Goal: Task Accomplishment & Management: Manage account settings

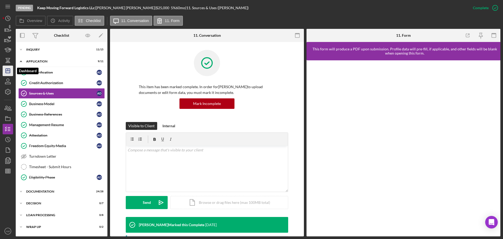
click at [7, 69] on icon "Icon/Dashboard" at bounding box center [7, 70] width 13 height 13
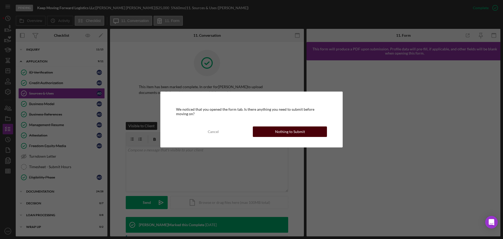
click at [282, 131] on div "Nothing to Submit" at bounding box center [290, 131] width 30 height 10
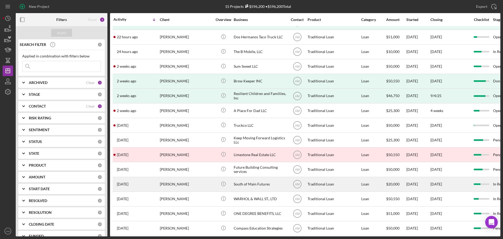
scroll to position [17, 0]
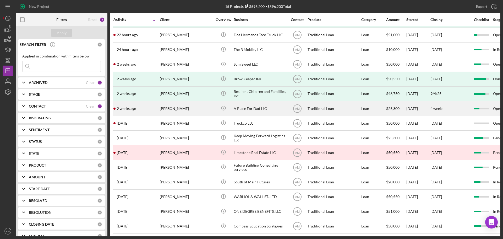
click at [172, 104] on div "Angela Lima" at bounding box center [186, 108] width 52 height 14
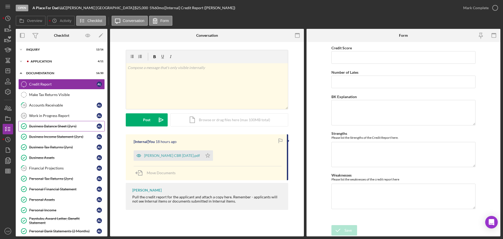
click at [54, 126] on div "Business Balance Sheet (2yrs)" at bounding box center [63, 126] width 68 height 4
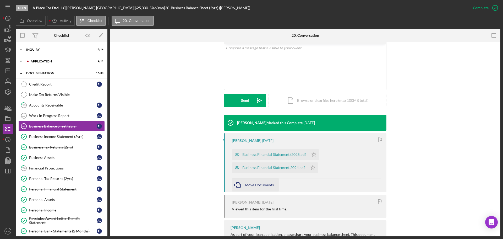
scroll to position [105, 0]
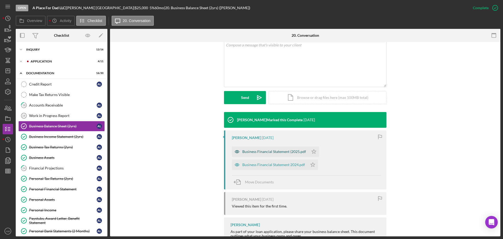
click at [282, 149] on div "Business Financial Statement (2025.pdf" at bounding box center [274, 151] width 64 height 4
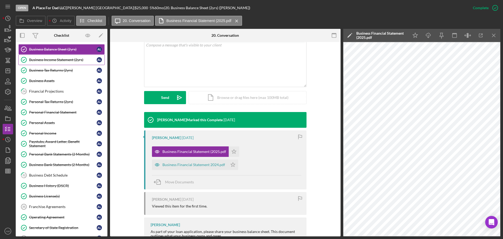
scroll to position [0, 0]
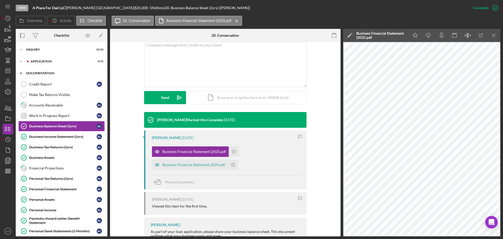
click at [39, 72] on div "Documentation" at bounding box center [63, 73] width 75 height 3
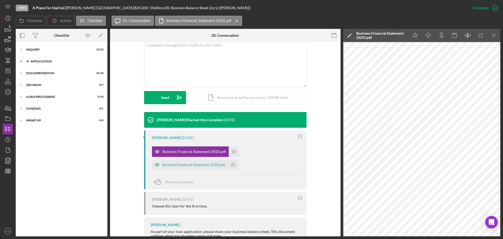
click at [40, 60] on div "Application" at bounding box center [66, 61] width 70 height 3
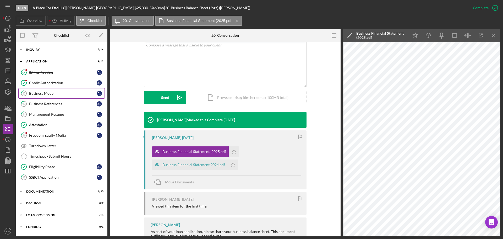
click at [44, 93] on div "Business Model" at bounding box center [63, 93] width 68 height 4
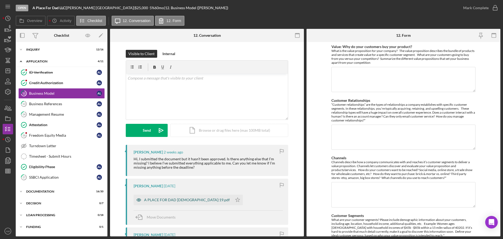
click at [174, 201] on div "A PLACE FOR DAD 81:19.pdf" at bounding box center [187, 200] width 86 height 4
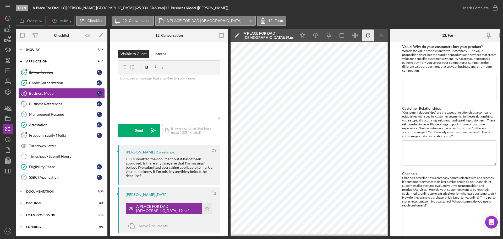
click at [368, 35] on icon "button" at bounding box center [369, 36] width 12 height 12
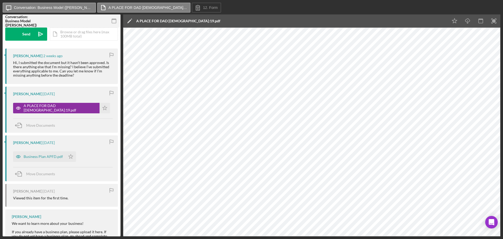
scroll to position [95, 0]
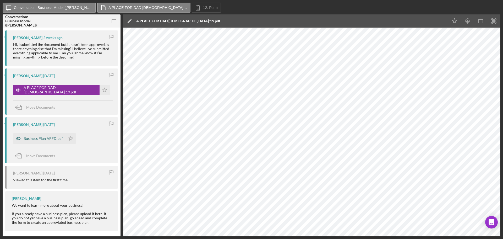
click at [45, 136] on div "Business Plan APFD.pdf" at bounding box center [43, 138] width 39 height 4
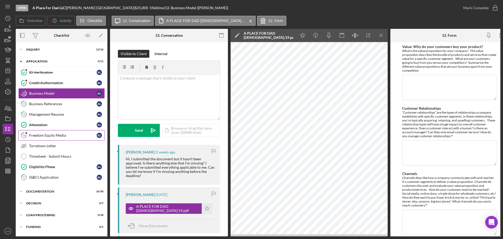
click at [45, 135] on div "Freedom Equity Media" at bounding box center [63, 135] width 68 height 4
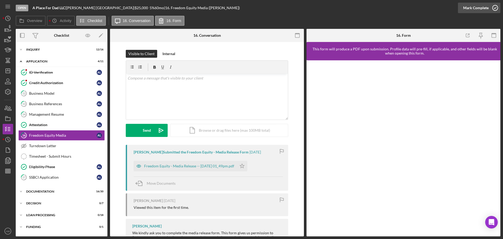
click at [473, 6] on div "Mark Complete" at bounding box center [475, 8] width 25 height 10
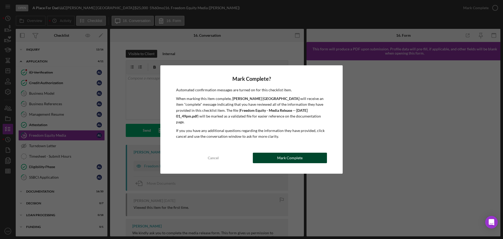
click at [282, 155] on div "Mark Complete" at bounding box center [289, 158] width 25 height 10
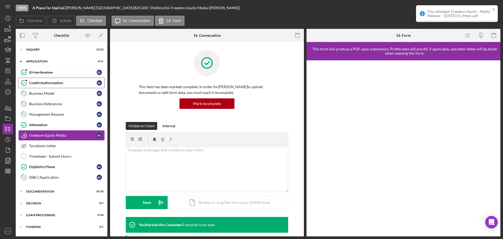
click at [49, 82] on div "Credit Authorization" at bounding box center [63, 83] width 68 height 4
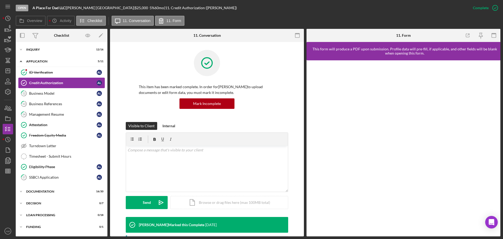
click at [43, 82] on div "Credit Authorization" at bounding box center [63, 83] width 68 height 4
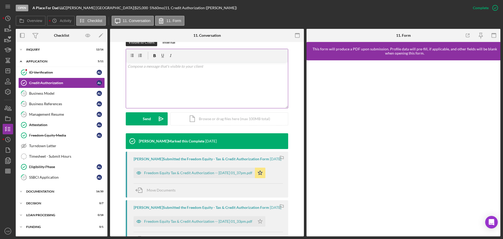
scroll to position [52, 0]
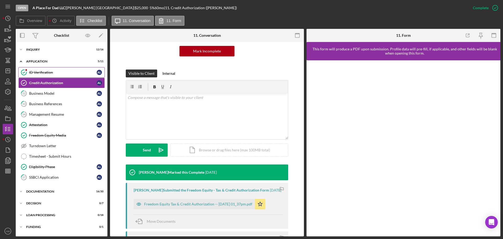
click at [52, 71] on div "ID Verification" at bounding box center [63, 72] width 68 height 4
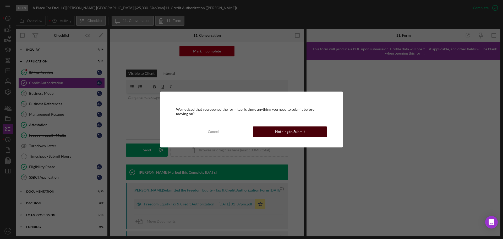
click at [289, 131] on div "Nothing to Submit" at bounding box center [290, 131] width 30 height 10
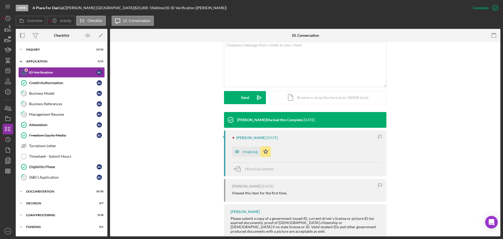
scroll to position [131, 0]
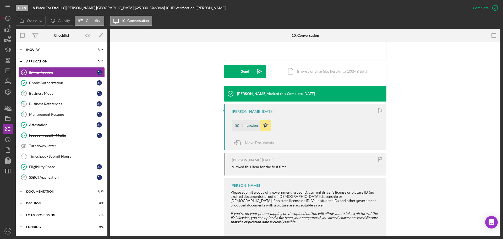
click at [248, 126] on div "image.jpg" at bounding box center [249, 125] width 15 height 4
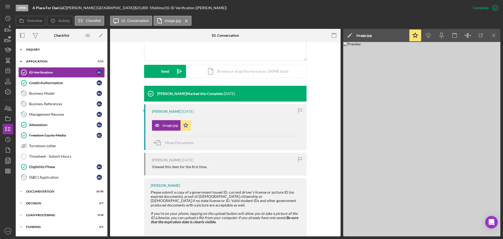
click at [36, 47] on div "Icon/Expander Inquiry 12 / 16" at bounding box center [62, 49] width 92 height 10
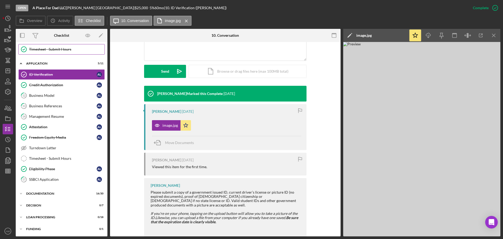
scroll to position [181, 0]
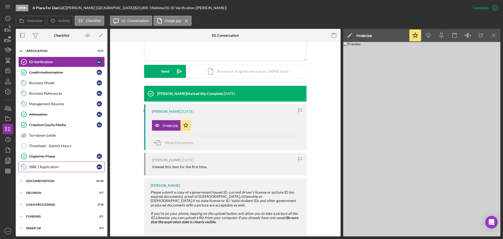
click at [43, 167] on div "SSBCI Application" at bounding box center [63, 167] width 68 height 4
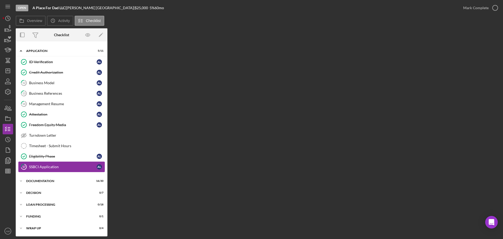
scroll to position [181, 0]
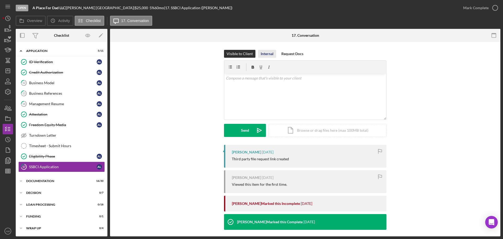
click at [267, 52] on div "Internal" at bounding box center [267, 54] width 13 height 8
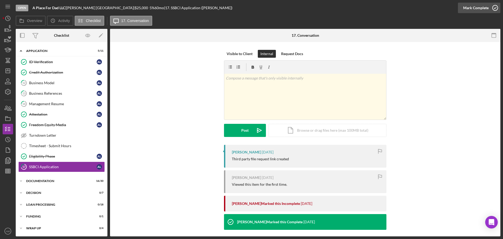
click at [472, 6] on div "Mark Complete" at bounding box center [475, 8] width 25 height 10
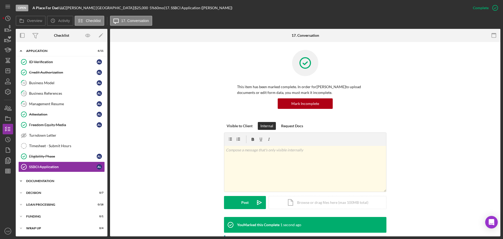
click at [39, 179] on div "Icon/Expander Documentation 16 / 30" at bounding box center [62, 181] width 92 height 10
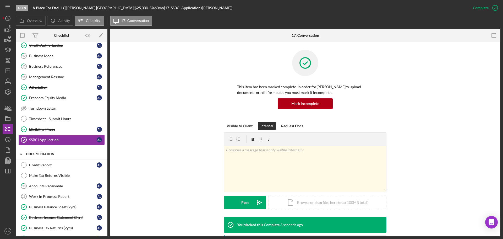
scroll to position [234, 0]
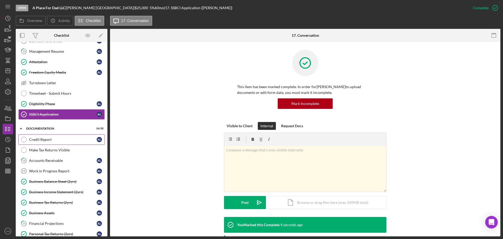
click at [37, 139] on div "Credit Report" at bounding box center [63, 139] width 68 height 4
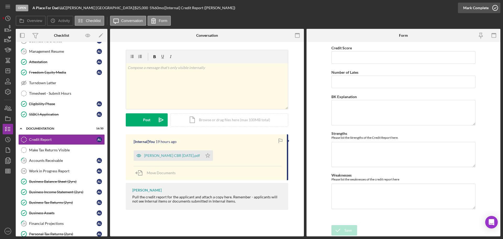
click at [483, 7] on div "Mark Complete" at bounding box center [475, 8] width 25 height 10
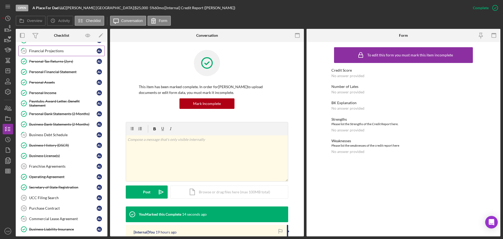
scroll to position [417, 0]
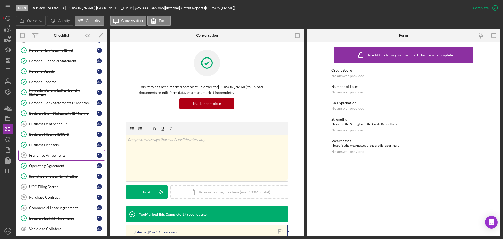
click at [54, 155] on div "Franchise Agreements" at bounding box center [63, 155] width 68 height 4
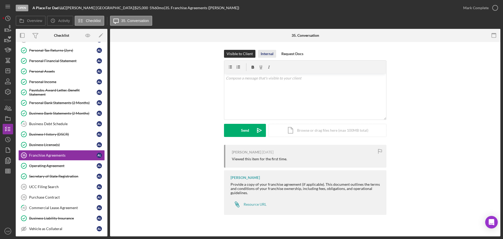
click at [270, 53] on div "Internal" at bounding box center [267, 54] width 13 height 8
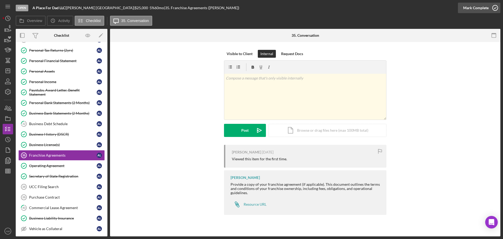
click at [479, 7] on div "Mark Complete" at bounding box center [475, 8] width 25 height 10
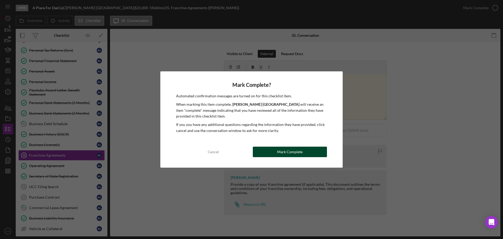
click at [280, 151] on div "Mark Complete" at bounding box center [289, 152] width 25 height 10
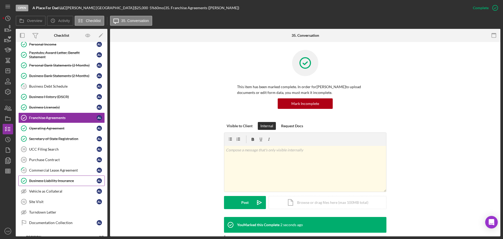
scroll to position [469, 0]
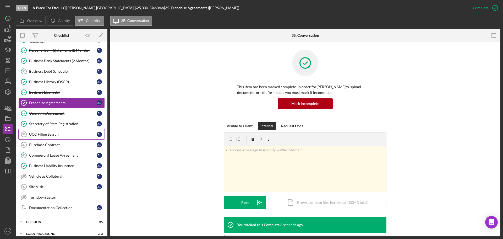
click at [36, 133] on div "UCC Filing Search" at bounding box center [63, 134] width 68 height 4
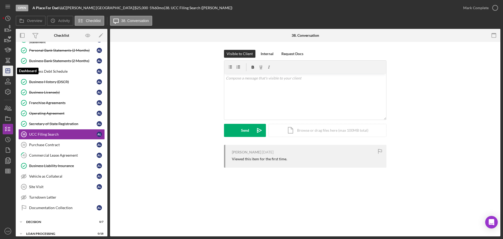
click at [6, 71] on line "button" at bounding box center [8, 71] width 4 height 0
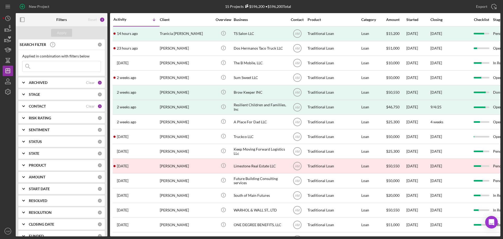
scroll to position [0, 29]
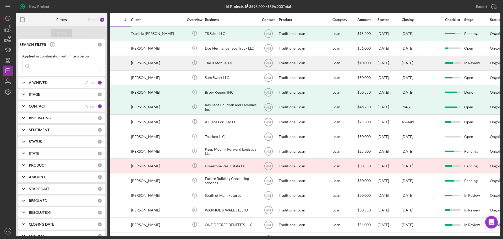
click at [211, 61] on div "The B Mobile, LLC" at bounding box center [231, 63] width 52 height 14
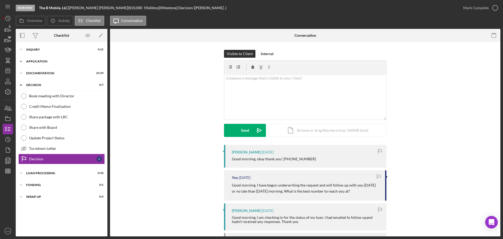
click at [40, 59] on div "Icon/Expander Application 10 / 12" at bounding box center [62, 61] width 92 height 10
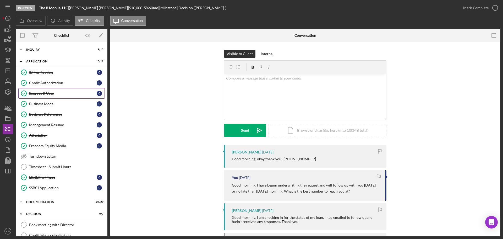
click at [42, 94] on div "Sources & Uses" at bounding box center [63, 93] width 68 height 4
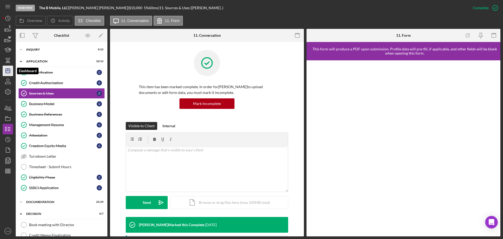
click at [8, 70] on line "button" at bounding box center [8, 70] width 0 height 2
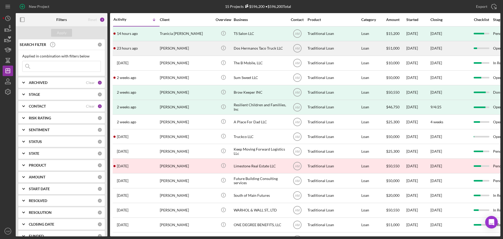
click at [180, 46] on div "Lisa Gutierrez" at bounding box center [186, 48] width 52 height 14
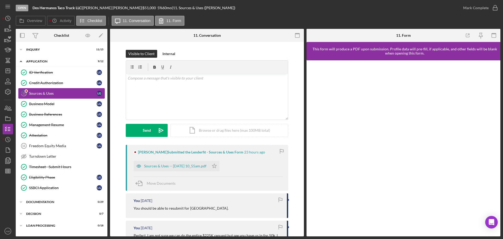
click at [63, 94] on div "Sources & Uses" at bounding box center [63, 93] width 68 height 4
click at [181, 165] on div "Sources & Uses -- 2025-09-15 10_55am.pdf" at bounding box center [175, 166] width 62 height 4
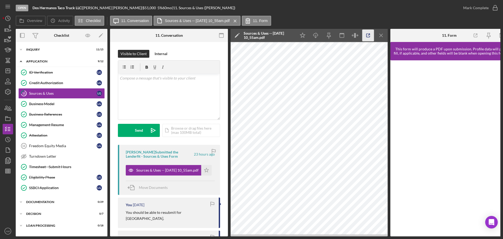
click at [369, 34] on icon "button" at bounding box center [369, 36] width 12 height 12
click at [7, 68] on icon "Icon/Dashboard" at bounding box center [7, 70] width 13 height 13
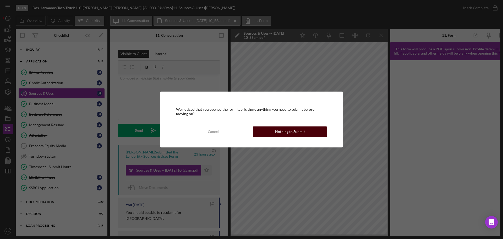
click at [277, 128] on div "Nothing to Submit" at bounding box center [290, 131] width 30 height 10
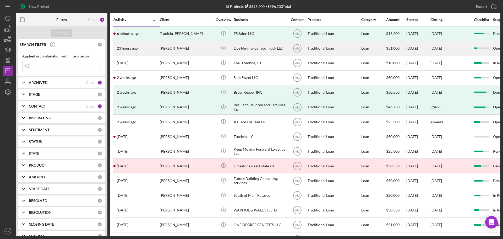
scroll to position [17, 0]
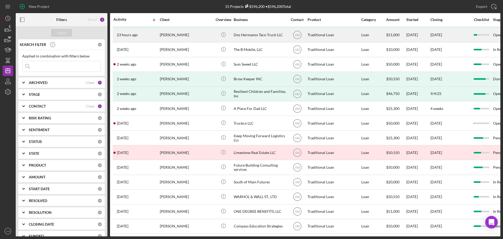
click at [239, 30] on div "Dos Hermanos Taco Truck LLC" at bounding box center [260, 35] width 52 height 14
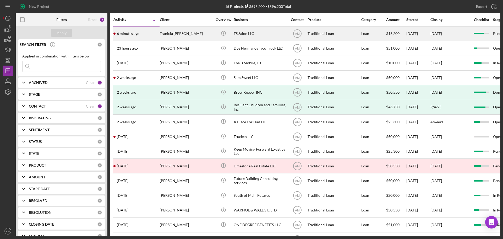
click at [240, 33] on div "TS Salon LLC" at bounding box center [260, 34] width 52 height 14
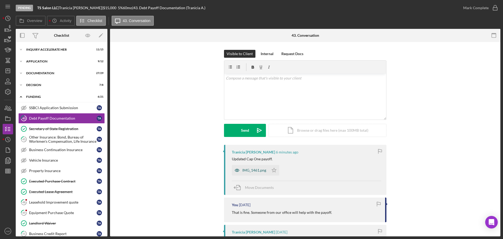
click at [253, 169] on div "IMG_1461.png" at bounding box center [254, 170] width 24 height 4
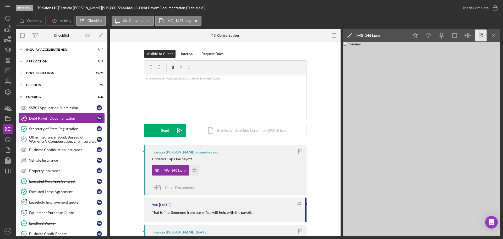
click at [481, 34] on icon "button" at bounding box center [481, 36] width 12 height 12
click at [47, 203] on div "Leasehold Improvement quote" at bounding box center [63, 202] width 68 height 4
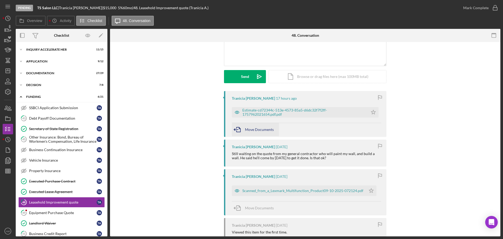
scroll to position [17, 0]
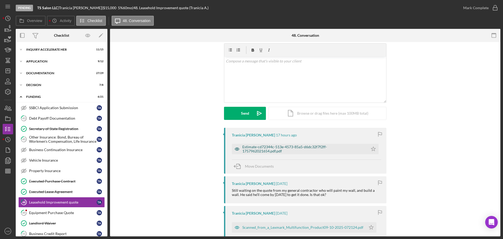
click at [257, 147] on div "Estimate-cd72344c-513e-4573-85a5-d6dc32f7f2ff-1757962021654.pdf.pdf" at bounding box center [303, 149] width 123 height 8
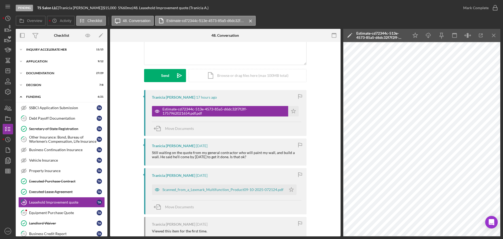
scroll to position [69, 0]
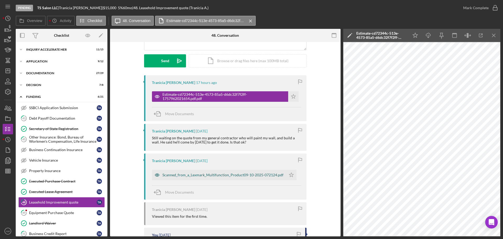
click at [192, 176] on div "Scanned_from_a_Lexmark_Multifunction_Product09-10-2025-072124.pdf" at bounding box center [223, 175] width 121 height 4
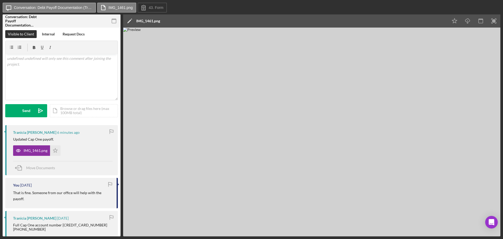
click at [423, 142] on img at bounding box center [311, 132] width 377 height 209
click at [312, 222] on img at bounding box center [311, 132] width 377 height 209
click at [291, 222] on img at bounding box center [311, 132] width 377 height 209
click at [334, 222] on img at bounding box center [311, 132] width 377 height 209
